Goal: Information Seeking & Learning: Learn about a topic

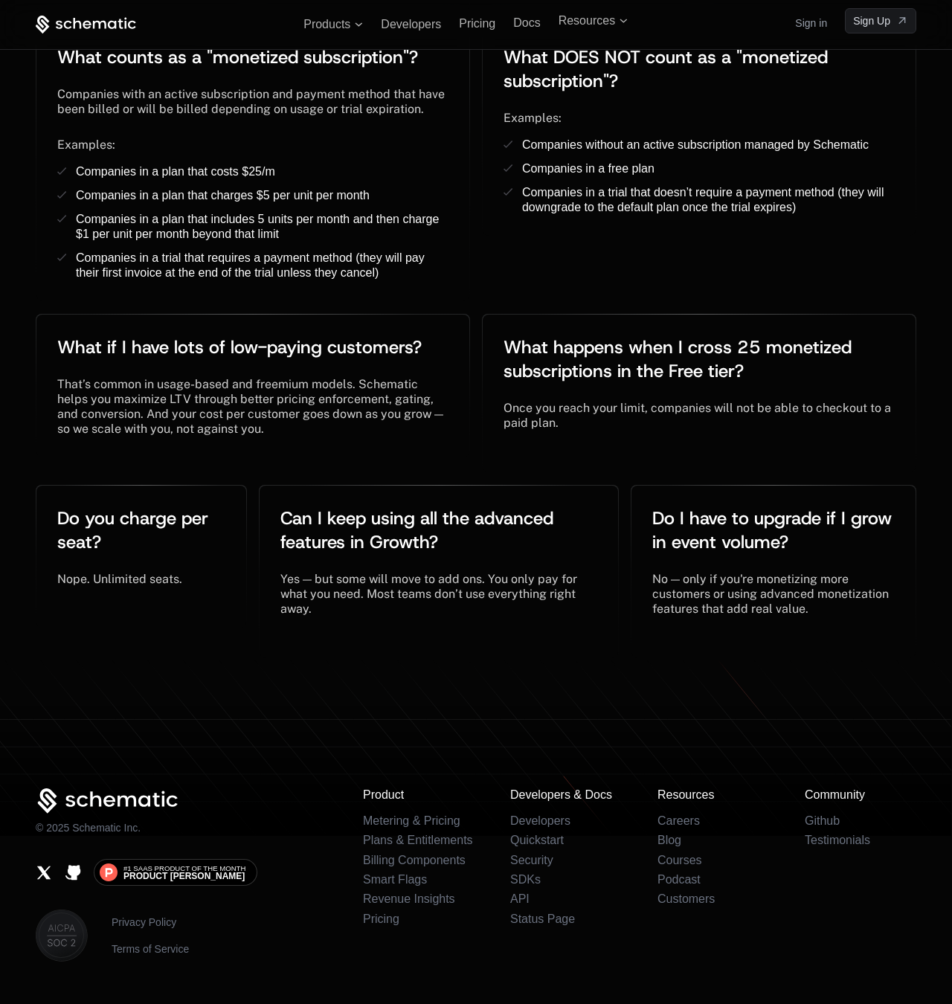
scroll to position [2995, 0]
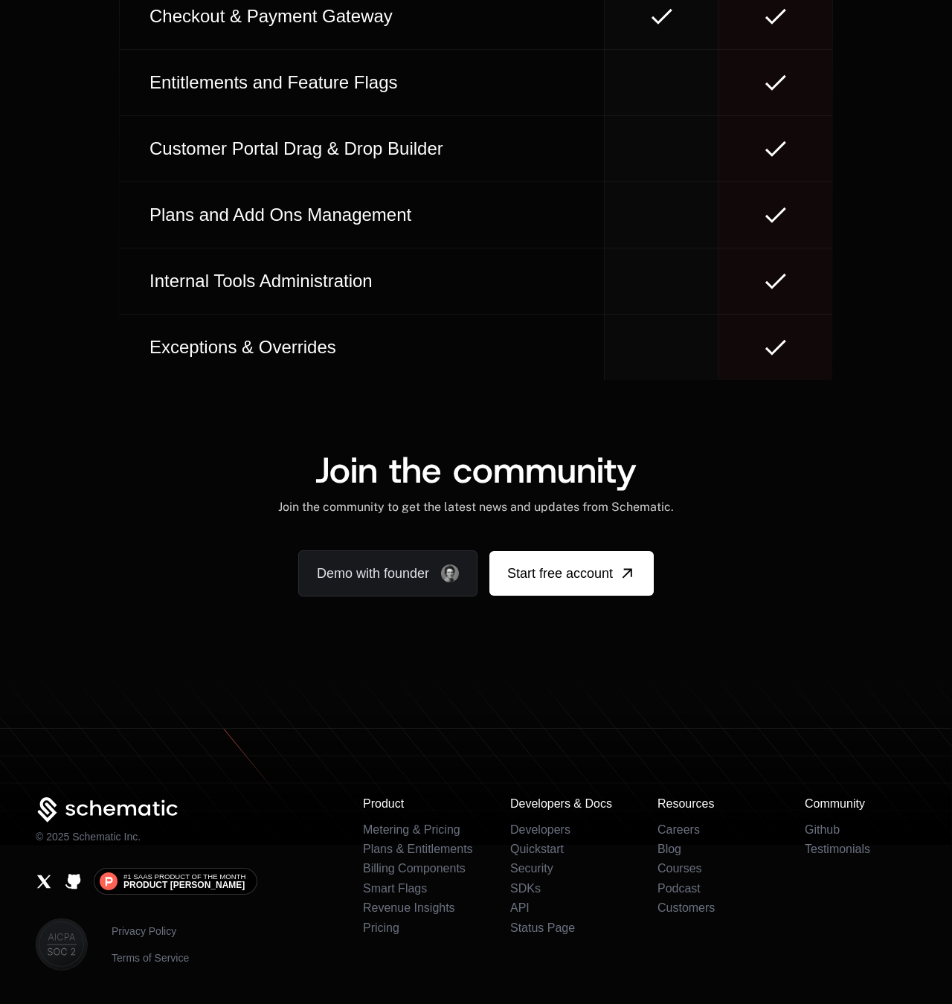
scroll to position [8699, 0]
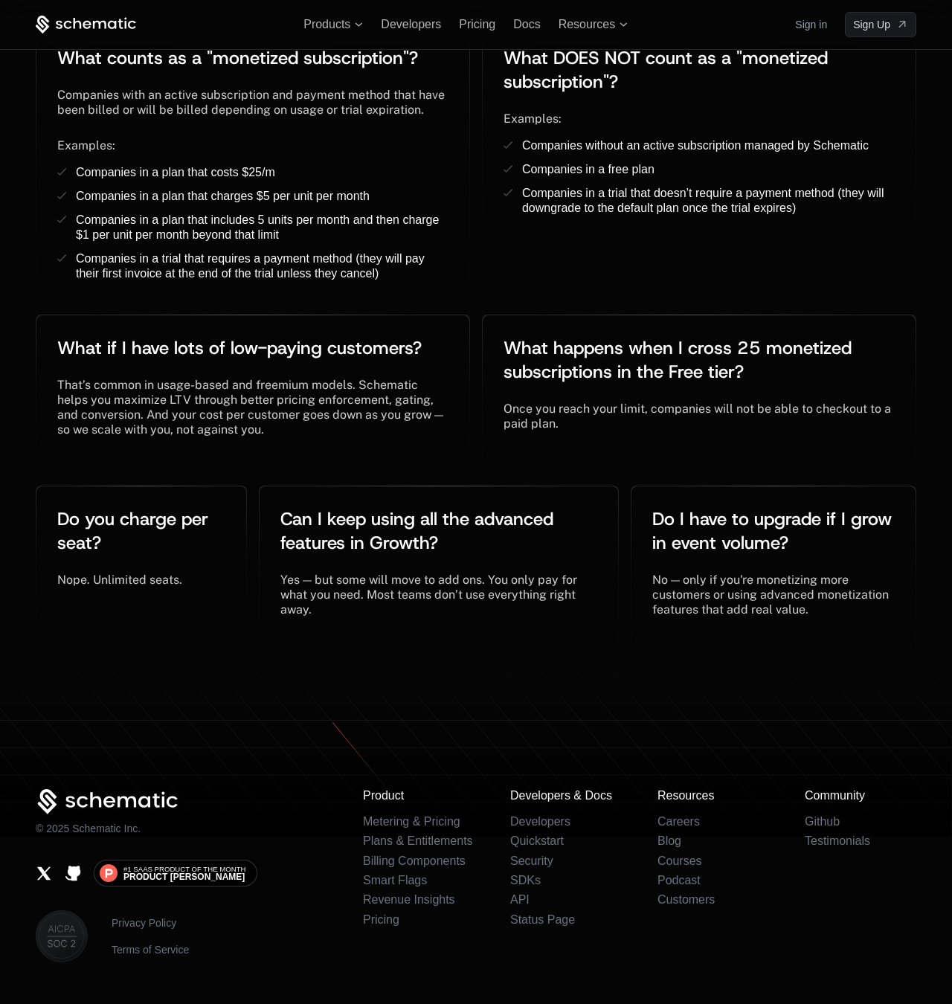
scroll to position [2995, 0]
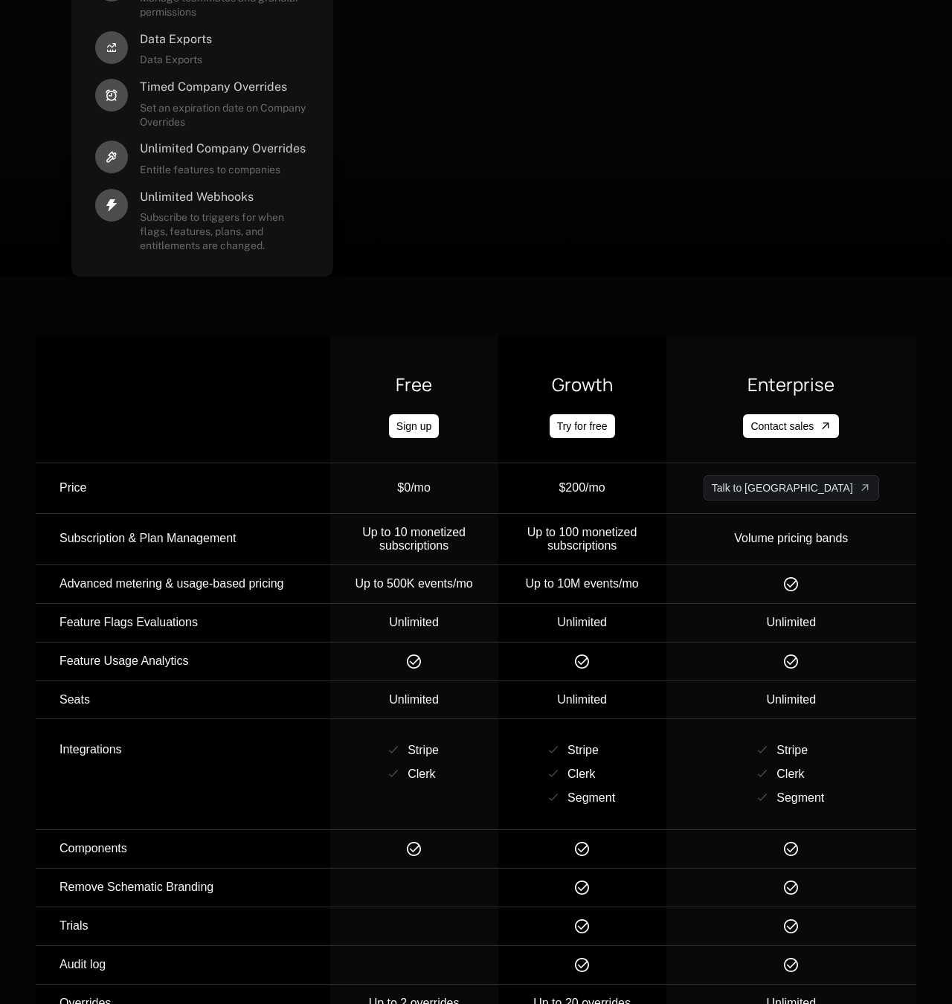
scroll to position [1297, 0]
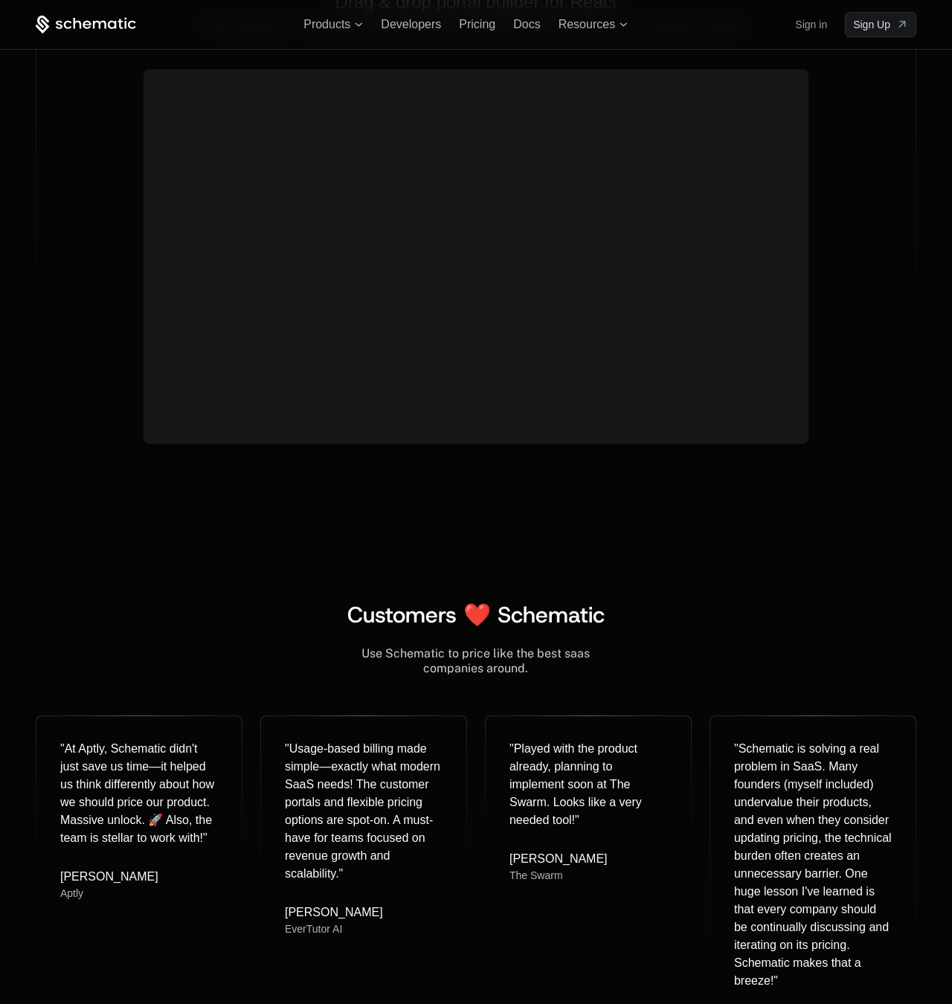
scroll to position [5873, 0]
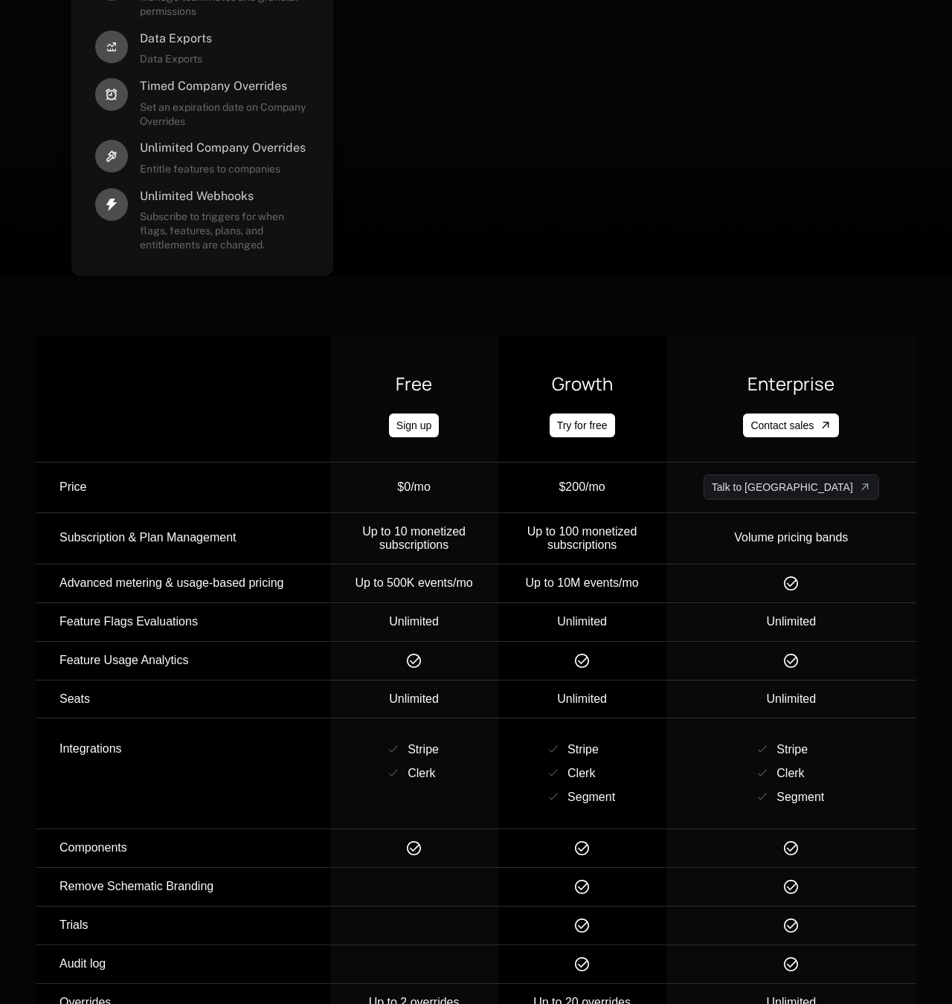
scroll to position [1297, 0]
